Goal: Information Seeking & Learning: Learn about a topic

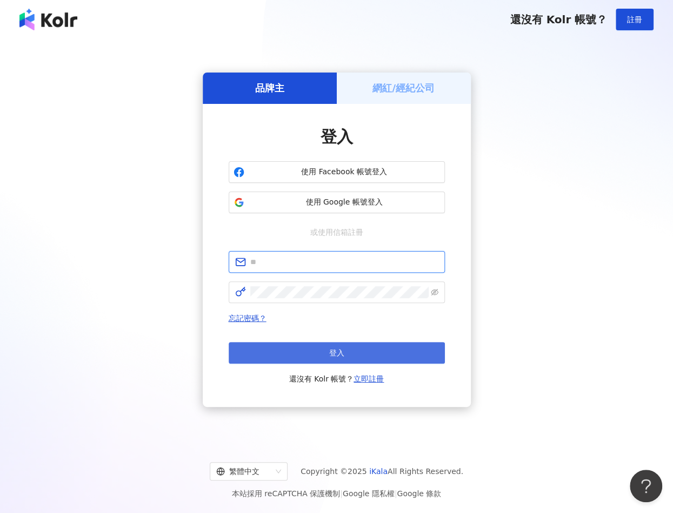
type input "**********"
click at [358, 350] on button "登入" at bounding box center [337, 353] width 216 height 22
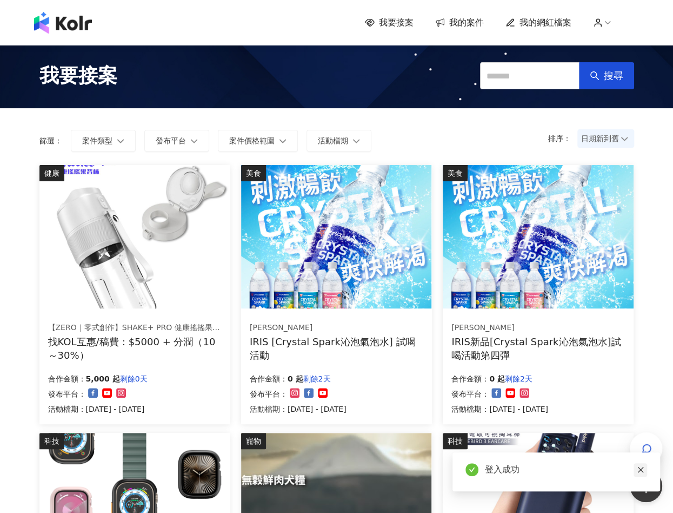
click at [637, 472] on icon "close" at bounding box center [641, 470] width 8 height 8
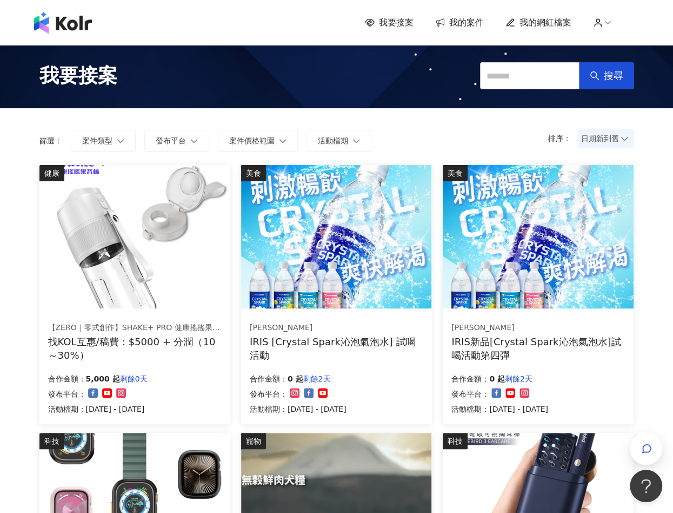
click at [375, 342] on div "IRIS [Crystal Spark沁泡氣泡水] 試喝活動" at bounding box center [337, 348] width 174 height 27
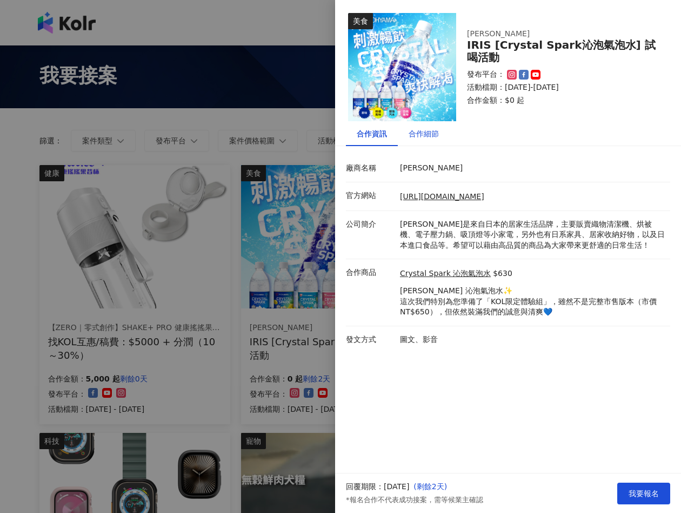
click at [430, 139] on div "合作細節" at bounding box center [424, 134] width 30 height 12
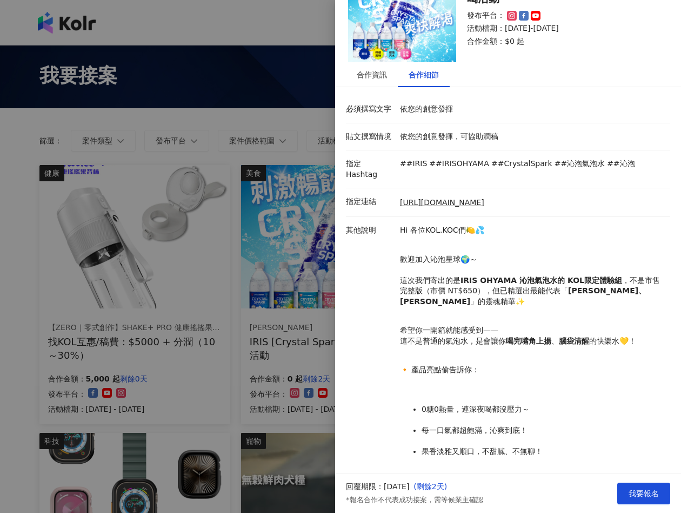
scroll to position [162, 0]
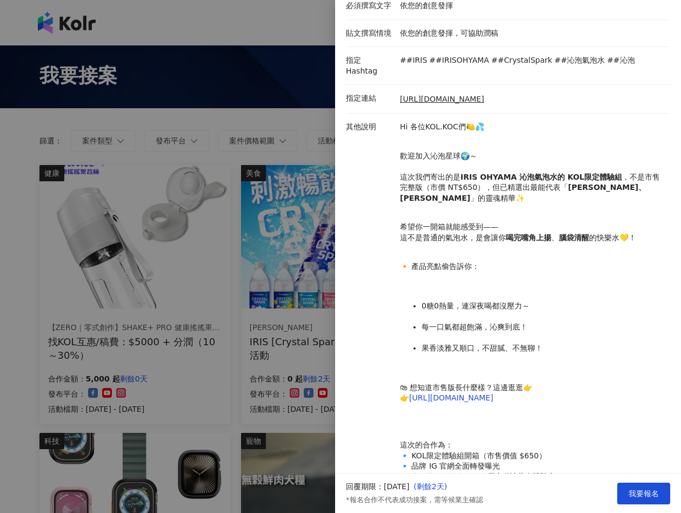
click at [227, 355] on div at bounding box center [340, 256] width 681 height 513
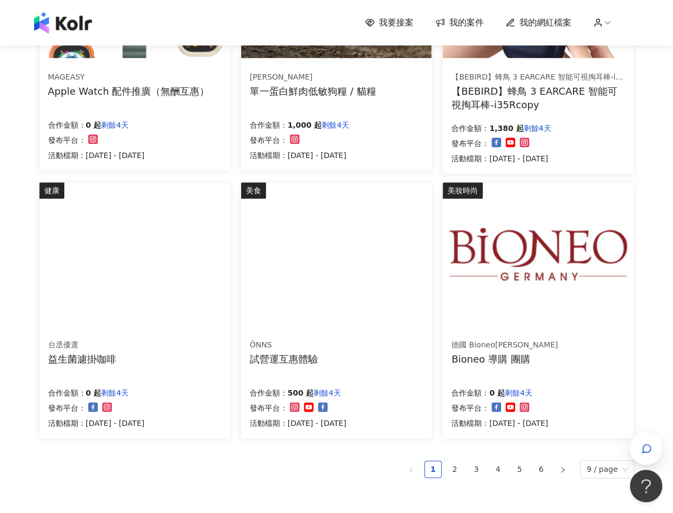
scroll to position [541, 0]
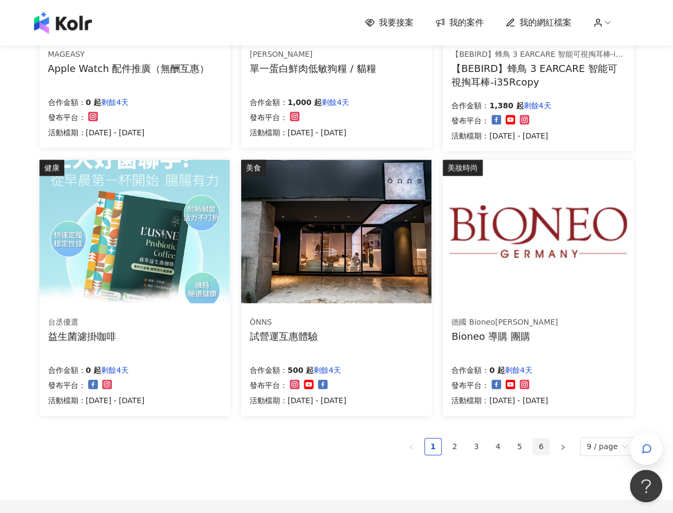
click at [545, 447] on link "6" at bounding box center [541, 446] width 16 height 16
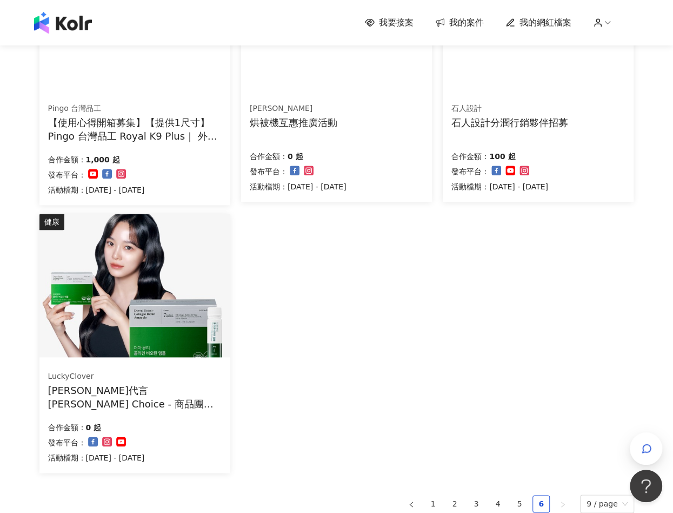
scroll to position [649, 0]
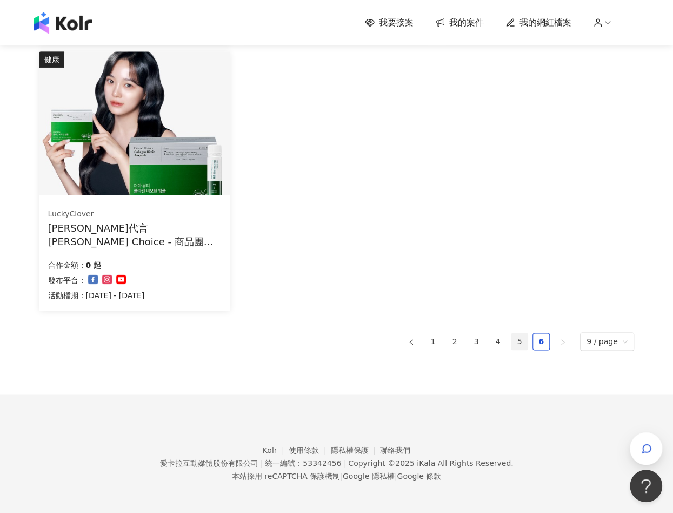
click at [522, 347] on link "5" at bounding box center [520, 341] width 16 height 16
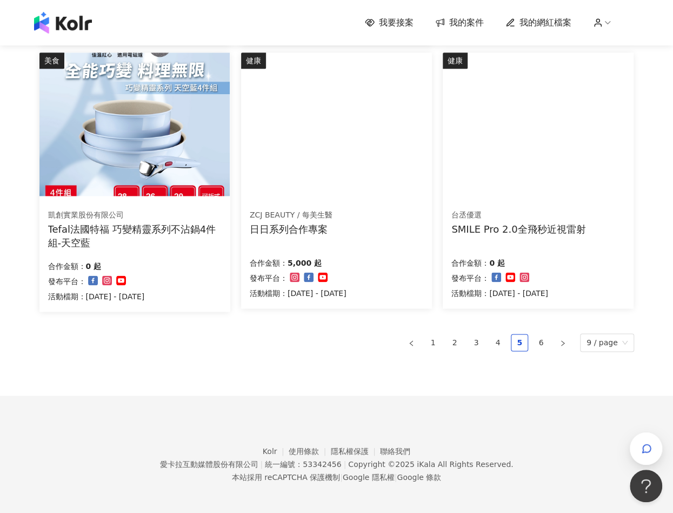
scroll to position [649, 0]
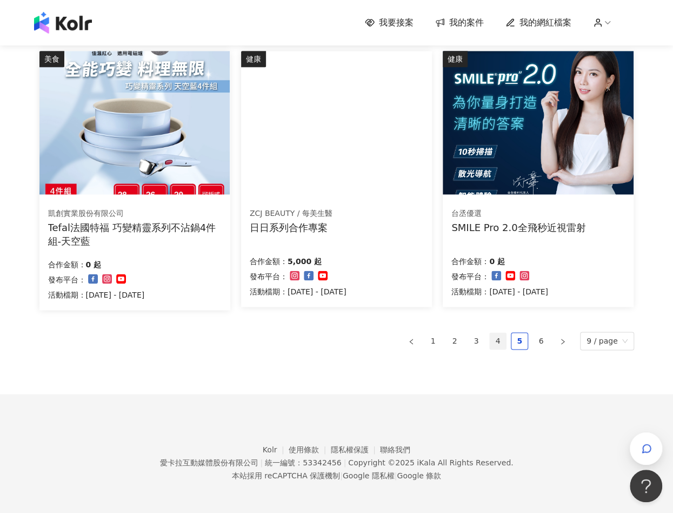
click at [505, 344] on link "4" at bounding box center [498, 341] width 16 height 16
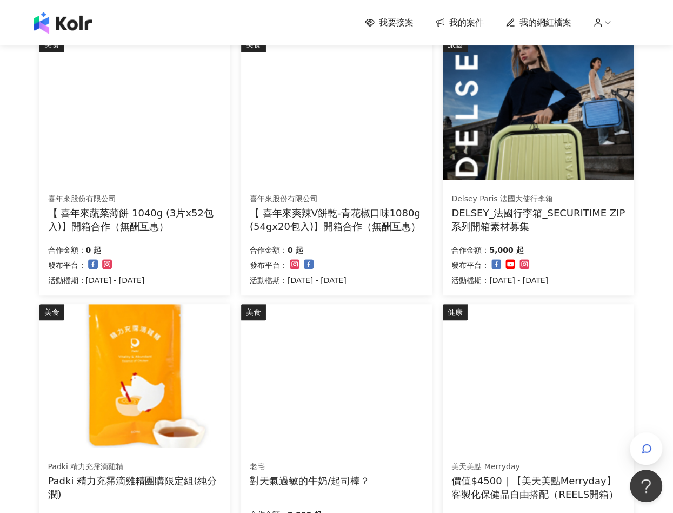
scroll to position [55, 0]
